Goal: Information Seeking & Learning: Learn about a topic

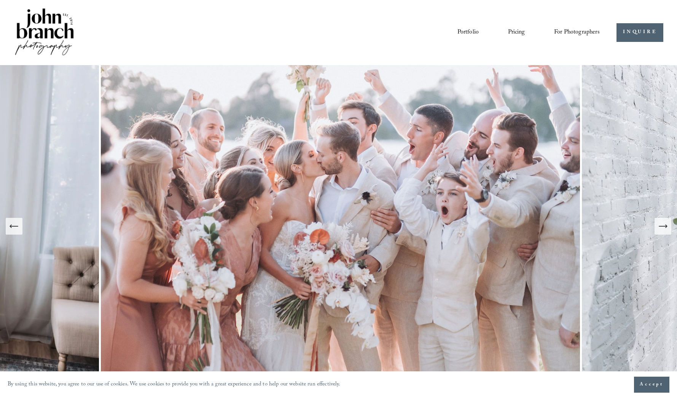
click at [518, 29] on link "Pricing" at bounding box center [516, 32] width 17 height 13
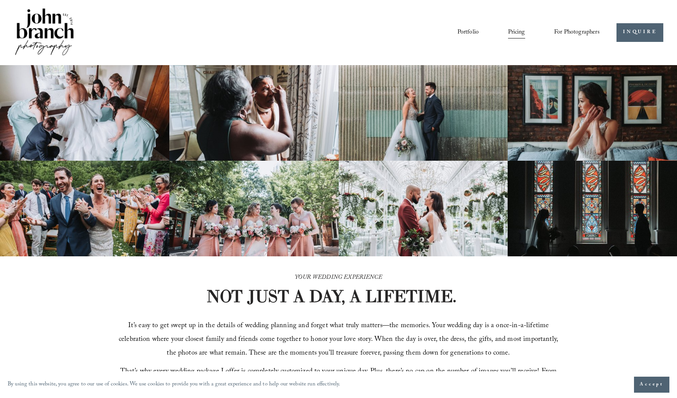
click at [565, 30] on span "For Photographers" at bounding box center [577, 33] width 46 height 12
click at [0, 0] on link "Blog" at bounding box center [0, 0] width 0 height 0
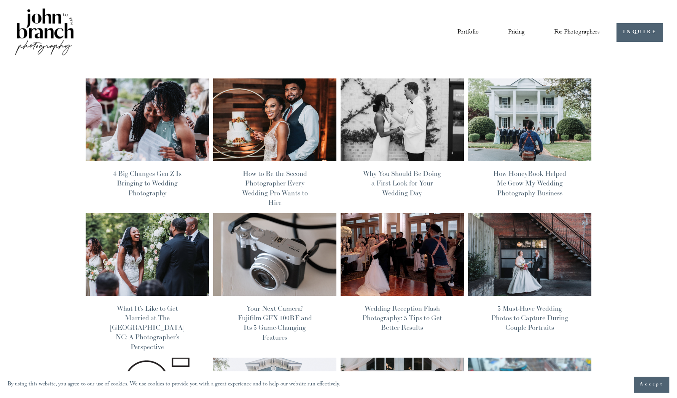
click at [0, 0] on span "Education" at bounding box center [0, 0] width 0 height 0
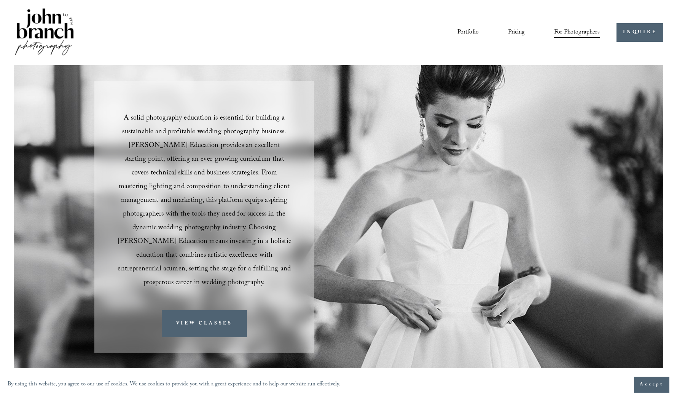
click at [518, 33] on link "Pricing" at bounding box center [516, 32] width 17 height 13
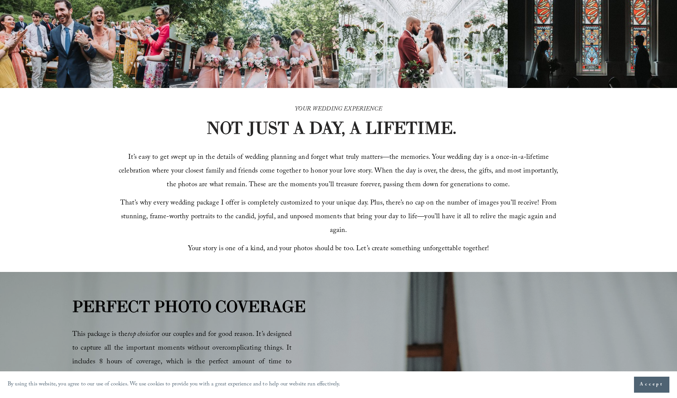
scroll to position [164, 0]
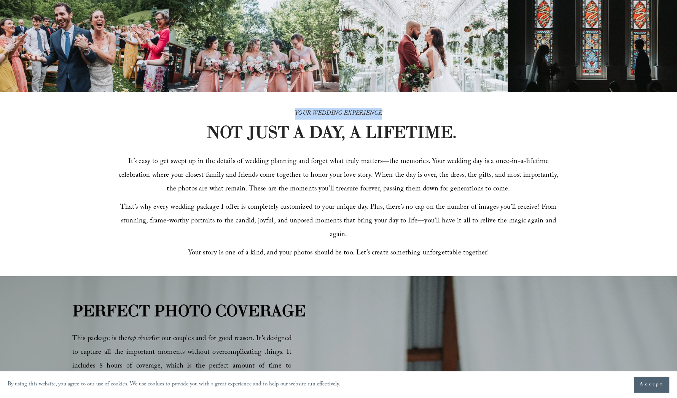
drag, startPoint x: 294, startPoint y: 112, endPoint x: 388, endPoint y: 112, distance: 93.7
click at [388, 112] on p "YOUR WEDDING EXPERIENCE" at bounding box center [338, 114] width 264 height 12
copy em "YOUR WEDDING EXPERIENCE"
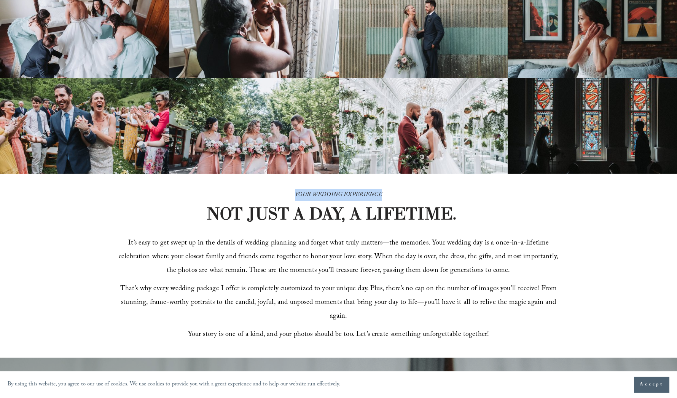
scroll to position [107, 0]
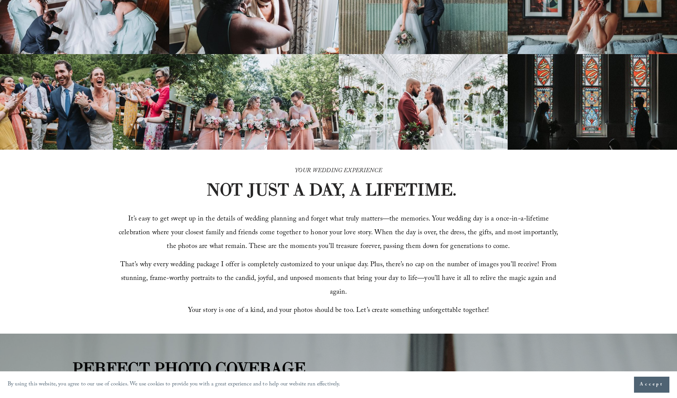
click at [325, 188] on strong "NOT JUST A DAY, A LIFETIME." at bounding box center [331, 189] width 251 height 21
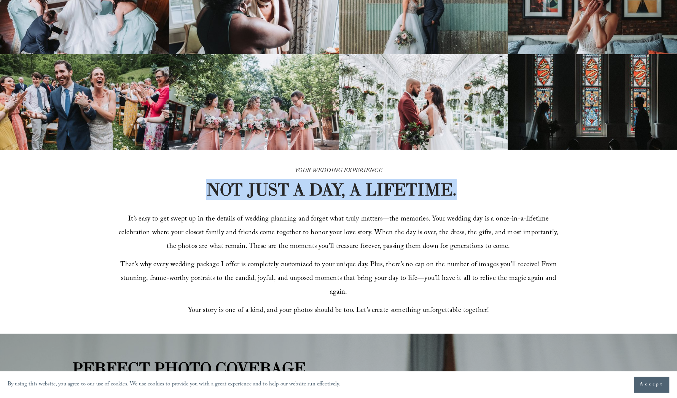
click at [325, 188] on strong "NOT JUST A DAY, A LIFETIME." at bounding box center [331, 189] width 251 height 21
copy div "NOT JUST A DAY, A LIFETIME."
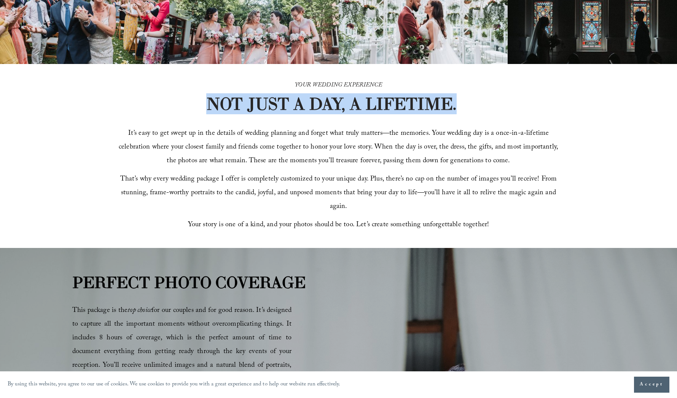
scroll to position [198, 0]
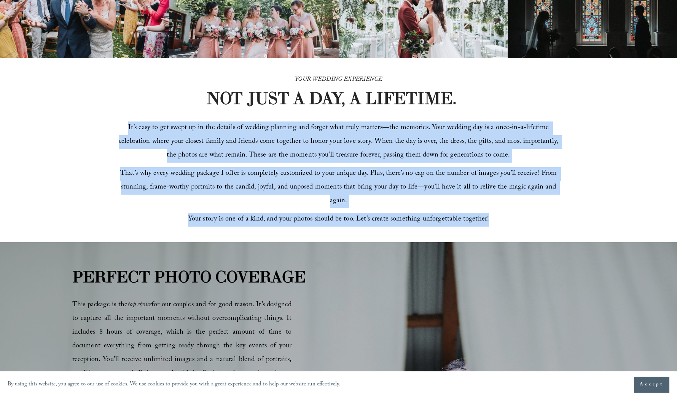
drag, startPoint x: 130, startPoint y: 133, endPoint x: 498, endPoint y: 211, distance: 375.9
click at [498, 211] on div "It’s easy to get swept up in the details of wedding planning and forget what tr…" at bounding box center [339, 173] width 444 height 105
copy div "It’s easy to get swept up in the details of wedding planning and forget what tr…"
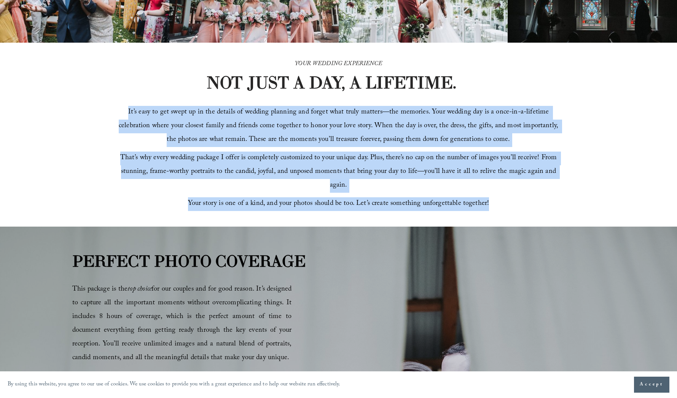
scroll to position [203, 0]
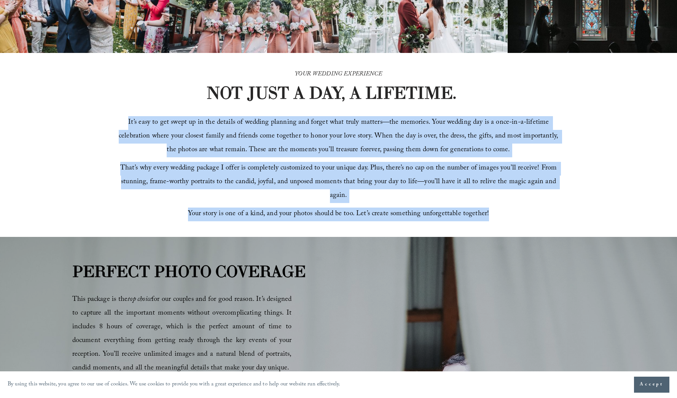
click at [348, 143] on span "It’s easy to get swept up in the details of wedding planning and forget what tr…" at bounding box center [340, 136] width 442 height 39
